Goal: Task Accomplishment & Management: Complete application form

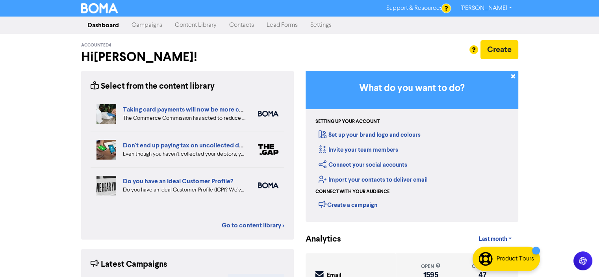
click at [147, 24] on link "Campaigns" at bounding box center [146, 25] width 43 height 16
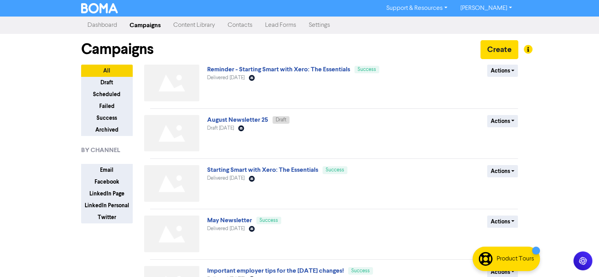
click at [242, 25] on link "Contacts" at bounding box center [240, 25] width 37 height 16
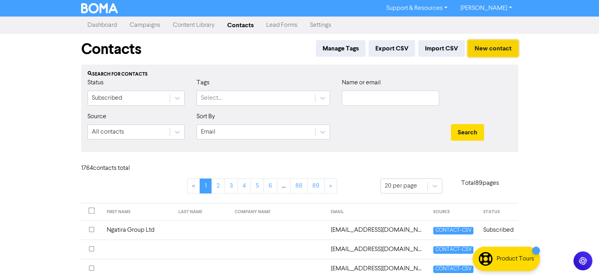
click at [493, 48] on button "New contact" at bounding box center [493, 48] width 50 height 17
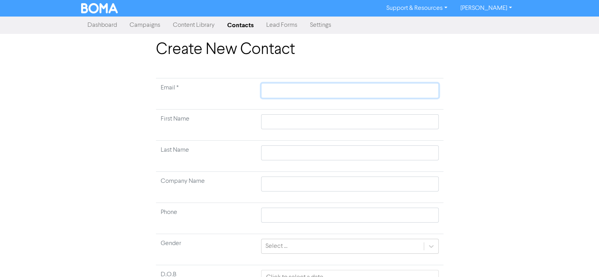
click at [270, 87] on input "text" at bounding box center [349, 90] width 177 height 15
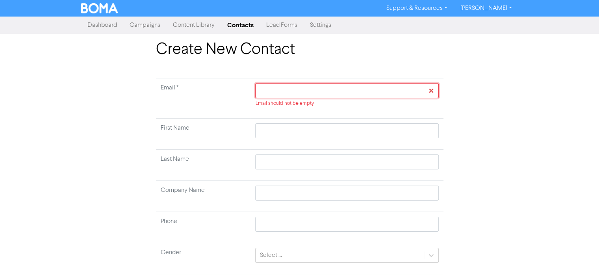
click at [281, 91] on input "text" at bounding box center [346, 90] width 183 height 15
type input "f"
type input "fu"
type input "ful"
type input "fult"
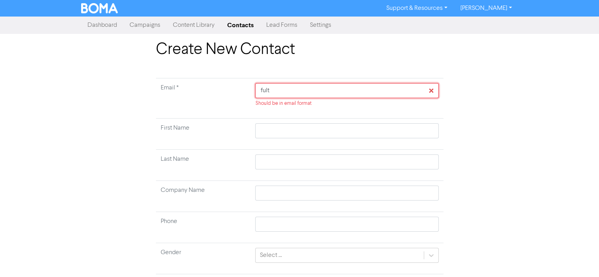
type input "fulto"
type input "[PERSON_NAME]"
type input "[PERSON_NAME]."
type input "[PERSON_NAME].p"
type input "[PERSON_NAME][DOMAIN_NAME]"
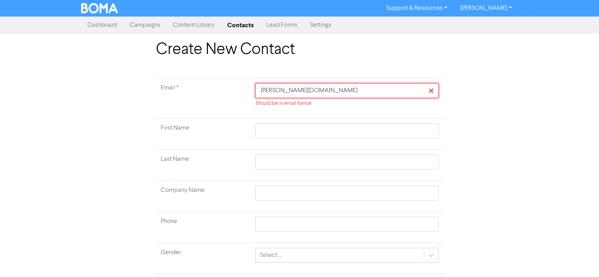
type input "[PERSON_NAME].pen"
type input "[PERSON_NAME].penn"
type input "[PERSON_NAME].[PERSON_NAME]"
type input "[PERSON_NAME].[PERSON_NAME]@"
type input "[PERSON_NAME].[PERSON_NAME]@t"
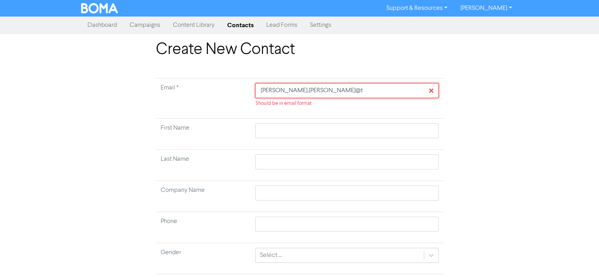
type input "[PERSON_NAME].[PERSON_NAME]@tm"
type input "[PERSON_NAME].[PERSON_NAME]@tmg"
type input "[PERSON_NAME].[PERSON_NAME]@tmgc"
type input "[PERSON_NAME].[PERSON_NAME]@tmgcl"
type input "[PERSON_NAME].[PERSON_NAME]@tmgclo"
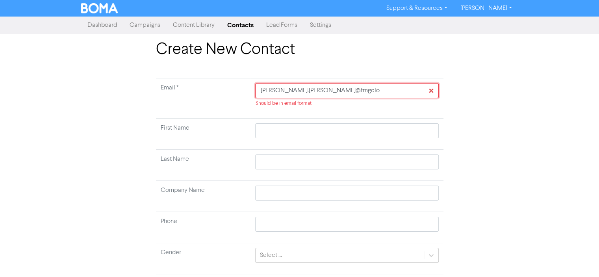
type input "[PERSON_NAME].[PERSON_NAME]@tmgclou"
type input "[PERSON_NAME].[PERSON_NAME]@tmgcloud"
type input "[PERSON_NAME].[PERSON_NAME]@tmgcloudl"
type input "[PERSON_NAME].[PERSON_NAME]@tmgcloudla"
type input "[PERSON_NAME].[PERSON_NAME]@tmgcloudlan"
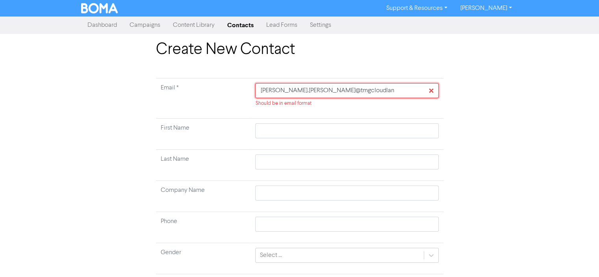
type input "[PERSON_NAME].[PERSON_NAME]@tmgcloudland"
type input "[PERSON_NAME].[PERSON_NAME]@tmgcloudland."
type input "[PERSON_NAME].[PERSON_NAME]@tmgcloudland.c"
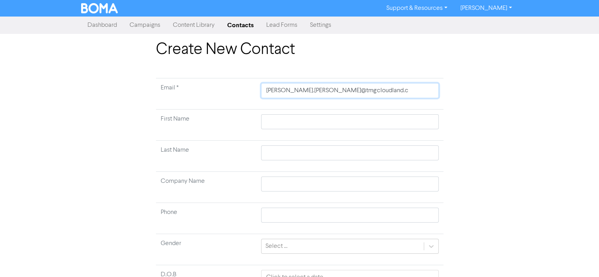
type input "[PERSON_NAME][EMAIL_ADDRESS][PERSON_NAME][DOMAIN_NAME]"
type input "[PERSON_NAME][EMAIL_ADDRESS][PERSON_NAME][DOMAIN_NAME]."
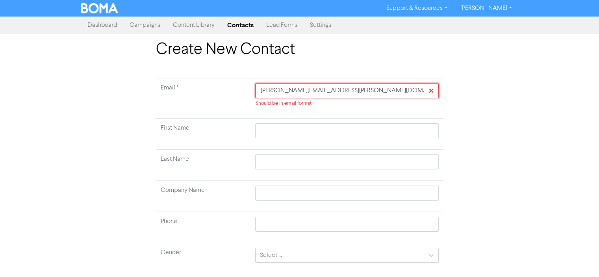
type input "[PERSON_NAME].[PERSON_NAME]@tmgcloudland.co.[PERSON_NAME]"
type input "[PERSON_NAME][EMAIL_ADDRESS][PERSON_NAME][DOMAIN_NAME]"
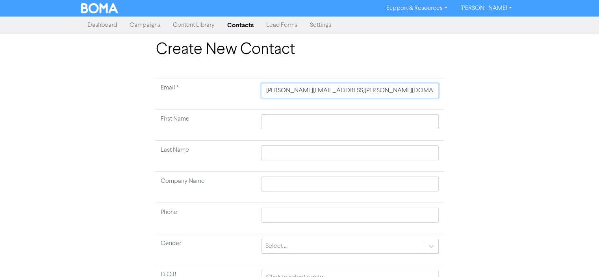
type input "[PERSON_NAME][EMAIL_ADDRESS][PERSON_NAME][DOMAIN_NAME]"
click at [511, 111] on div "Create New Contact Email * [PERSON_NAME][EMAIL_ADDRESS][PERSON_NAME][DOMAIN_NAM…" at bounding box center [299, 195] width 449 height 310
click at [274, 121] on input "text" at bounding box center [349, 121] width 177 height 15
type input "F"
type input "Fu"
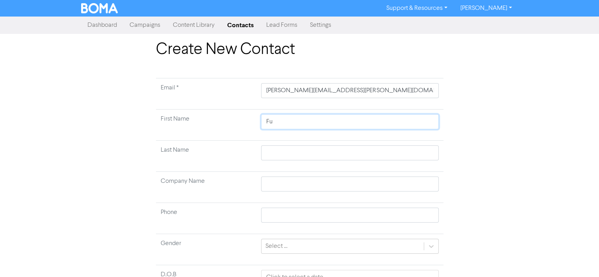
type input "Ful"
type input "Fult"
type input "Fulto"
type input "[PERSON_NAME]"
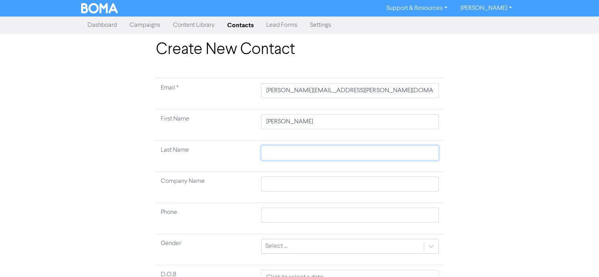
click at [275, 150] on input "text" at bounding box center [349, 152] width 177 height 15
type input "P"
type input "Pe"
type input "Pen"
type input "Penn"
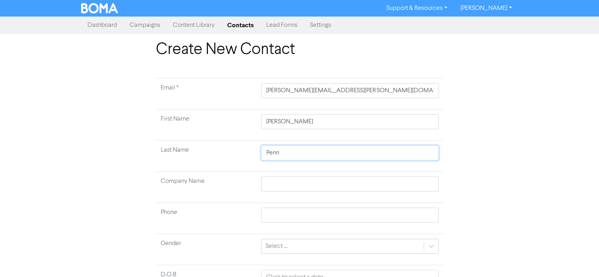
type input "[PERSON_NAME]"
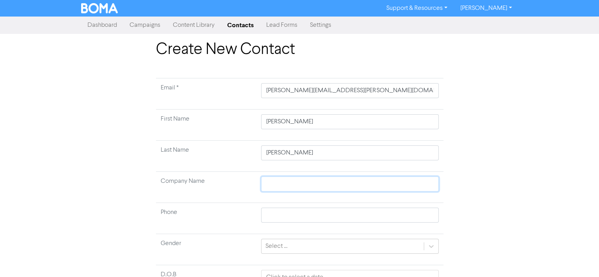
click at [282, 183] on input "text" at bounding box center [349, 184] width 177 height 15
type input "C"
type input "Cl"
type input "Clo"
type input "Clou"
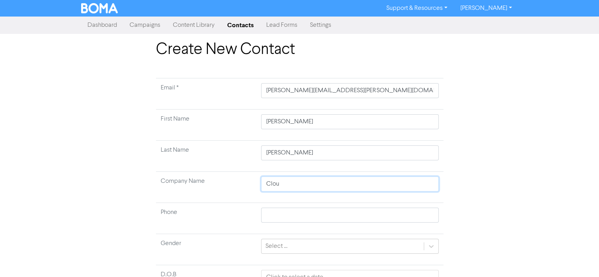
type input "Cloud"
type input "Cloudl"
type input "Cloudla"
type input "Cloudlan"
type input "Cloudland"
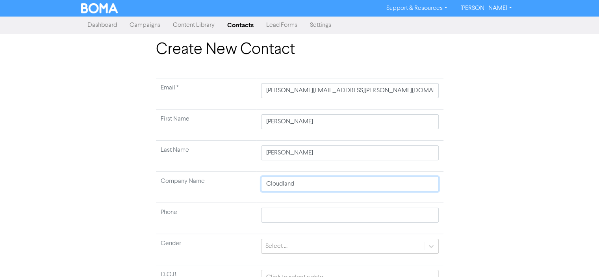
scroll to position [72, 0]
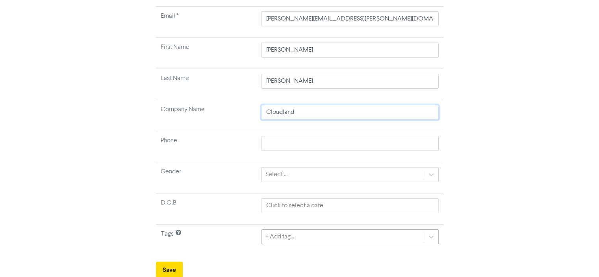
type input "Cloudland"
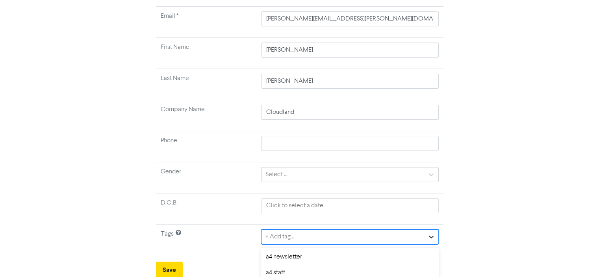
scroll to position [159, 0]
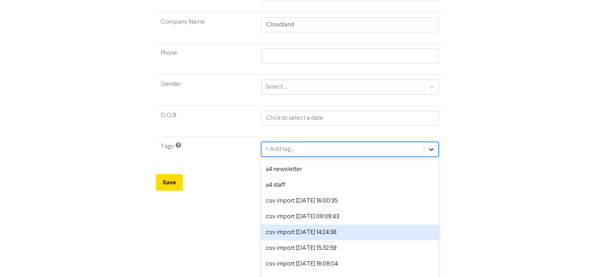
click at [431, 157] on div "option csv import [DATE] 14:24:38 focused, 5 of 67. 67 results available. Use U…" at bounding box center [349, 149] width 177 height 15
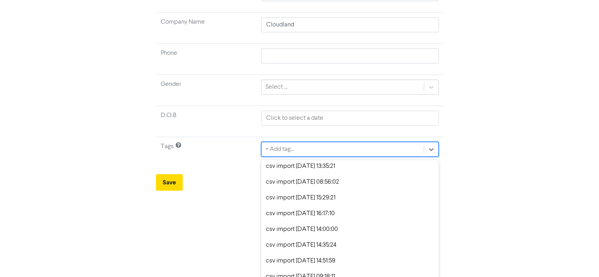
scroll to position [429, 0]
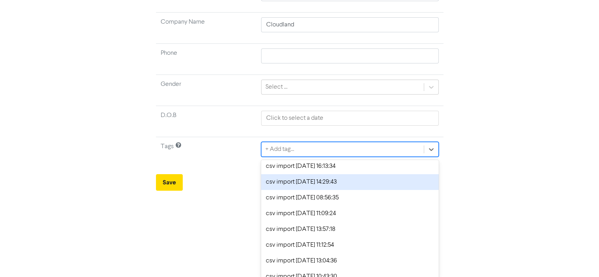
click at [515, 126] on div "Create New Contact Email * [PERSON_NAME][EMAIL_ADDRESS][PERSON_NAME][DOMAIN_NAM…" at bounding box center [299, 36] width 449 height 310
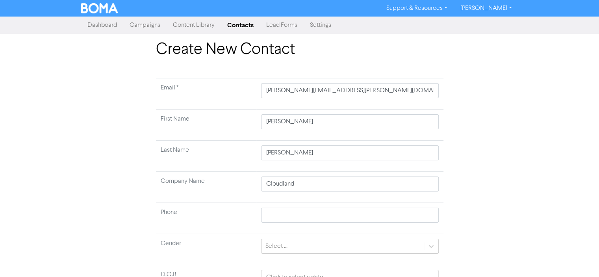
scroll to position [72, 0]
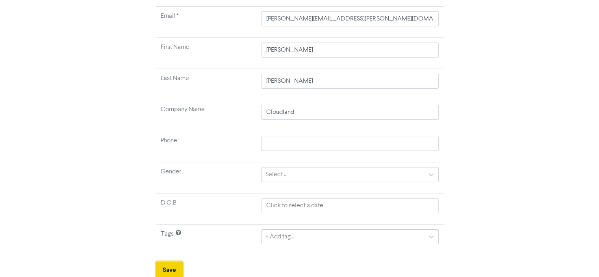
click at [171, 270] on button "Save" at bounding box center [169, 270] width 27 height 17
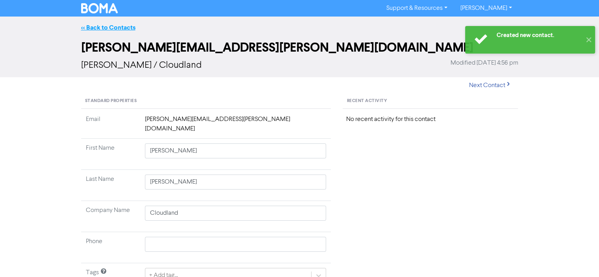
click at [116, 27] on link "<< Back to Contacts" at bounding box center [108, 28] width 54 height 8
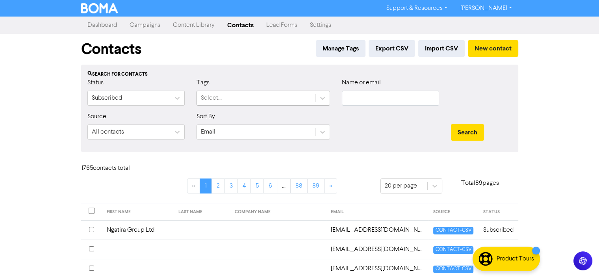
click at [209, 99] on div "Select..." at bounding box center [211, 97] width 21 height 9
click at [201, 63] on div "Contacts Manage Tags Export CSV Import CSV New contact" at bounding box center [299, 49] width 437 height 31
click at [129, 97] on div "Subscribed" at bounding box center [129, 98] width 82 height 14
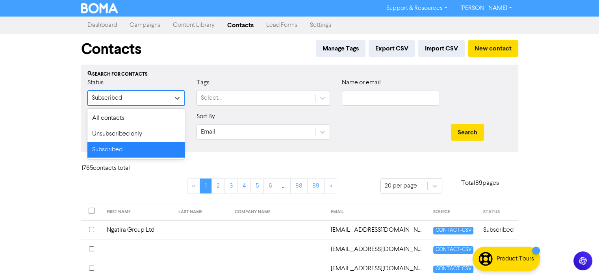
click at [262, 69] on div "Search for contacts Status option Subscribed focused, 3 of 3. 3 results availab…" at bounding box center [299, 108] width 437 height 87
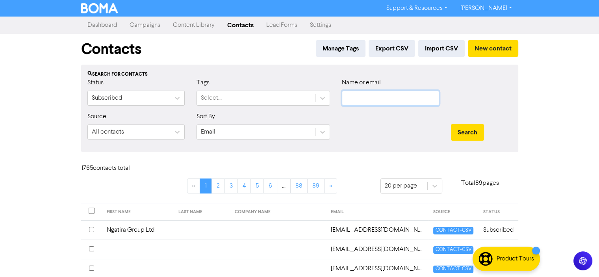
click at [360, 97] on input "text" at bounding box center [390, 98] width 97 height 15
click at [451, 124] on button "Search" at bounding box center [467, 132] width 33 height 17
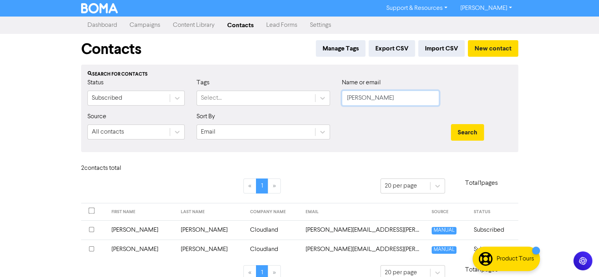
scroll to position [11, 0]
